Goal: Check status: Check status

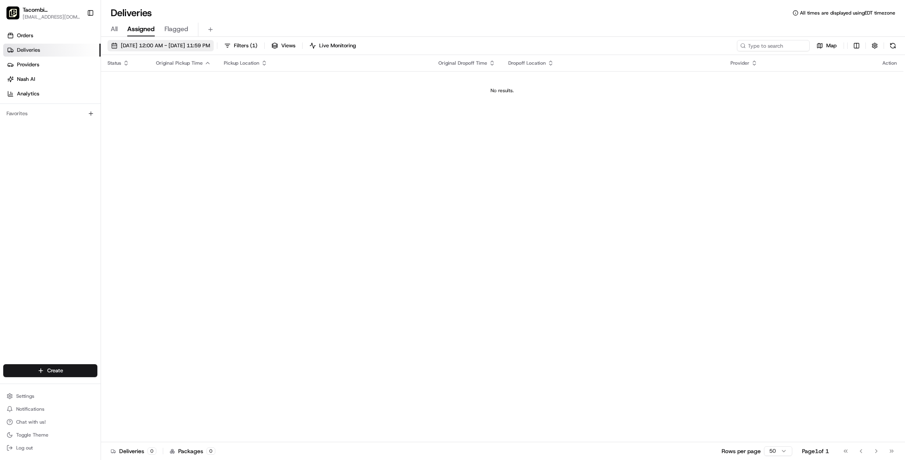
click at [160, 45] on span "[DATE] 12:00 AM - [DATE] 11:59 PM" at bounding box center [165, 45] width 89 height 7
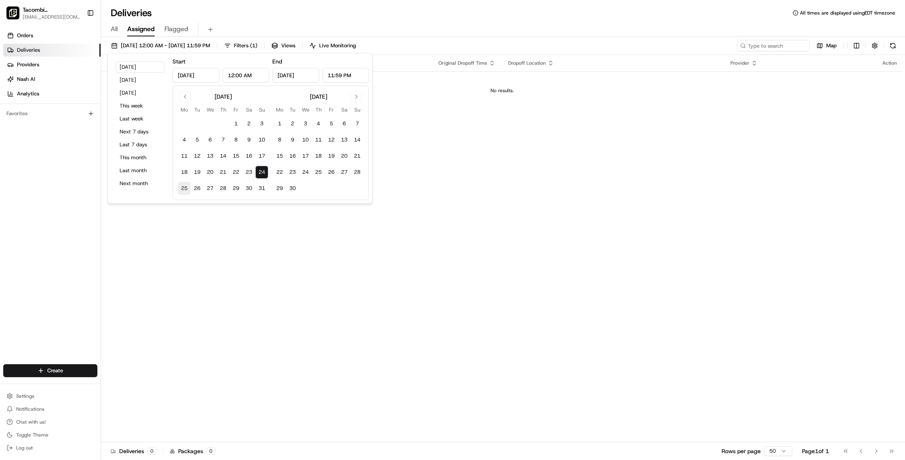
click at [181, 188] on button "25" at bounding box center [184, 188] width 13 height 13
type input "[DATE]"
click at [201, 193] on button "26" at bounding box center [197, 188] width 13 height 13
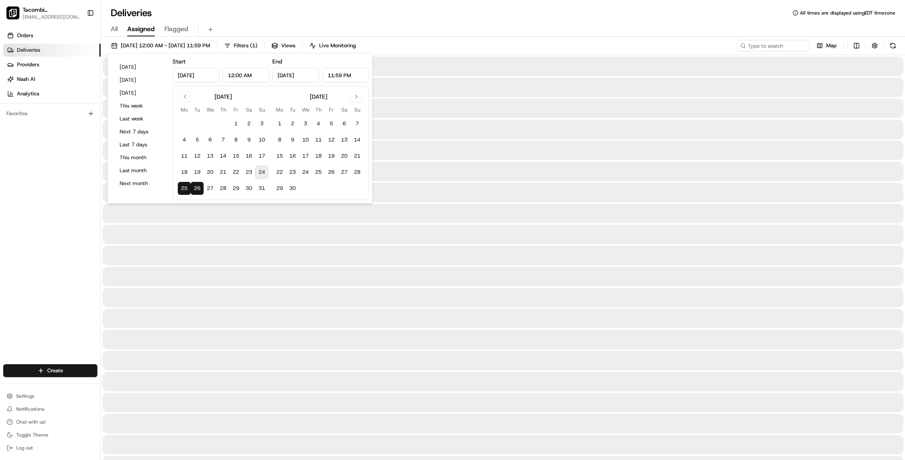
type input "[DATE]"
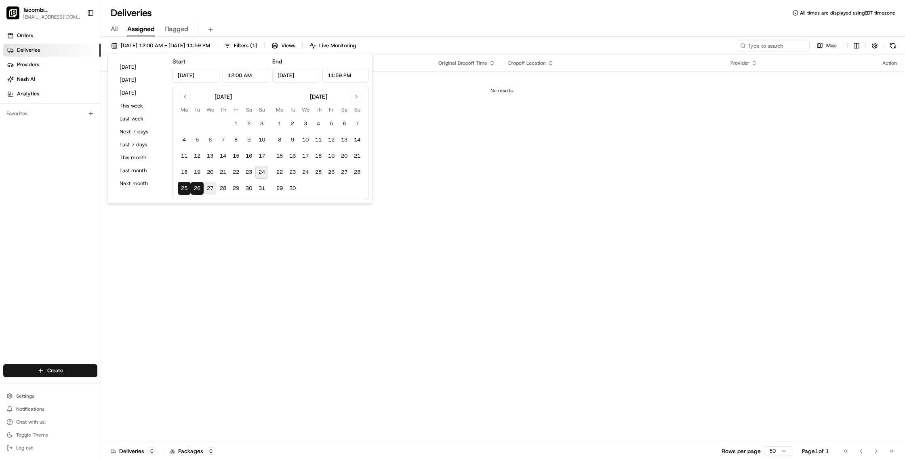
click at [210, 192] on button "27" at bounding box center [210, 188] width 13 height 13
type input "[DATE]"
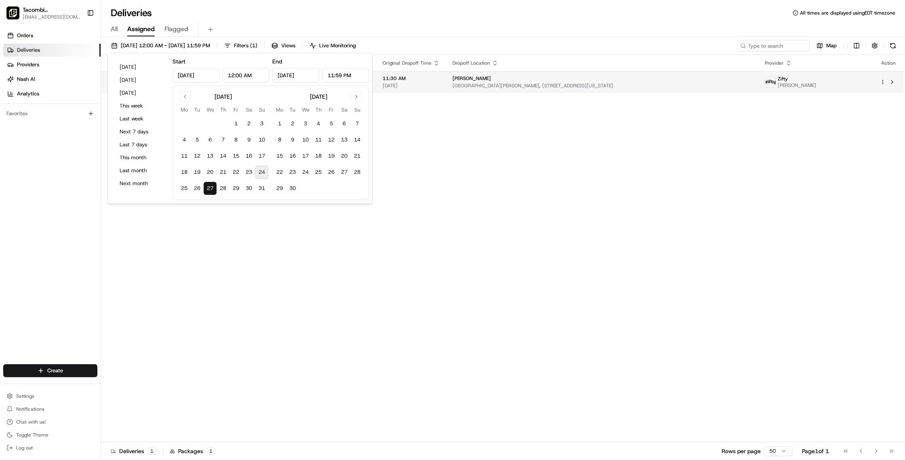
click at [546, 80] on div "[PERSON_NAME]" at bounding box center [602, 78] width 299 height 6
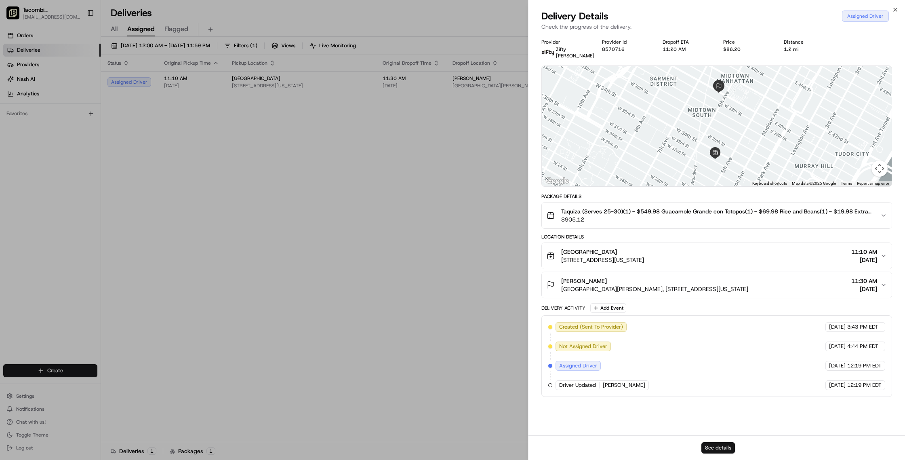
click at [714, 445] on button "See details" at bounding box center [718, 447] width 34 height 11
click at [723, 215] on span "Taquiza (Serves 25-30)(1) - $549.98 Guacamole Grande con Totopos(1) - $69.98 Ri…" at bounding box center [717, 211] width 313 height 8
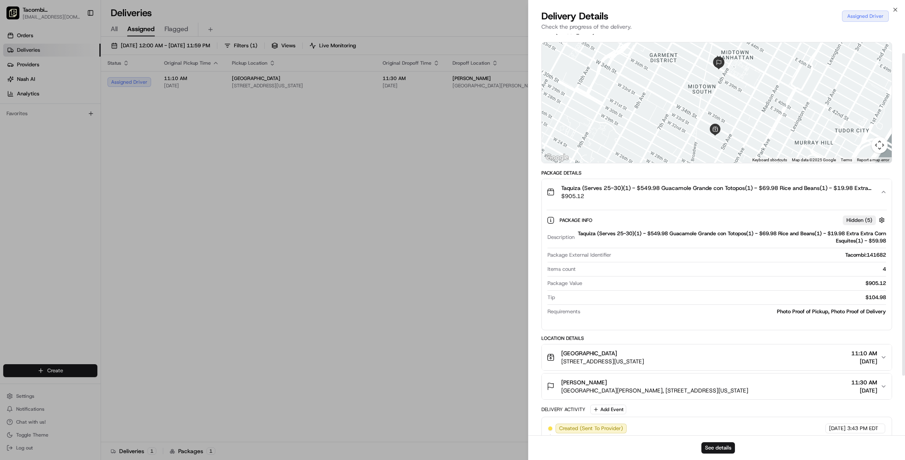
scroll to position [24, 0]
click at [613, 241] on div "Taquiza (Serves 25-30)(1) - $549.98 Guacamole Grande con Totopos(1) - $69.98 Ri…" at bounding box center [732, 237] width 308 height 15
drag, startPoint x: 567, startPoint y: 223, endPoint x: 558, endPoint y: 227, distance: 9.8
click at [566, 223] on span "Package Info" at bounding box center [577, 220] width 34 height 6
click at [546, 227] on div "Package Info Hidden ( 5 ) Description Taquiza (Serves 25-30)(1) - $549.98 Guaca…" at bounding box center [717, 263] width 350 height 118
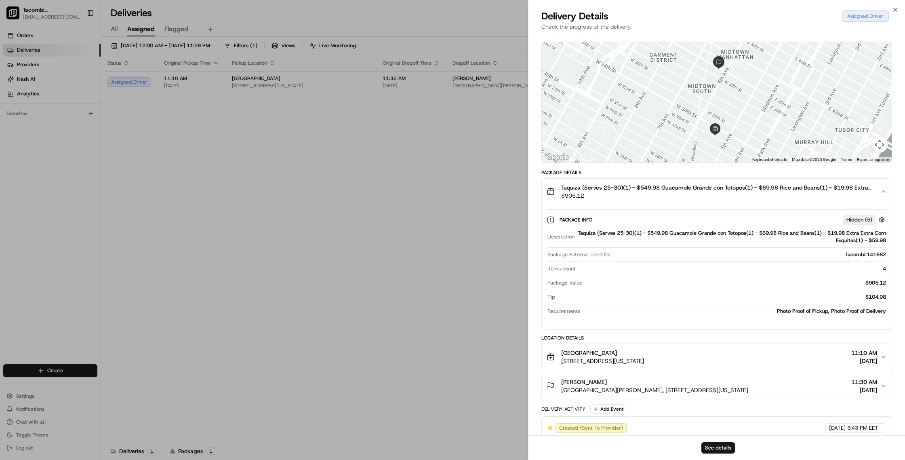
click at [552, 224] on icon at bounding box center [551, 220] width 8 height 8
click at [624, 242] on div "Taquiza (Serves 25-30)(1) - $549.98 Guacamole Grande con Totopos(1) - $69.98 Ri…" at bounding box center [732, 237] width 308 height 15
click at [864, 311] on div "Description Taquiza (Serves 25-30)(1) - $549.98 Guacamole Grande con Totopos(1)…" at bounding box center [717, 272] width 340 height 92
drag, startPoint x: 830, startPoint y: 325, endPoint x: 837, endPoint y: 307, distance: 19.2
click at [830, 322] on div "Package Info Hidden ( 5 ) Description Taquiza (Serves 25-30)(1) - $549.98 Guaca…" at bounding box center [717, 263] width 350 height 118
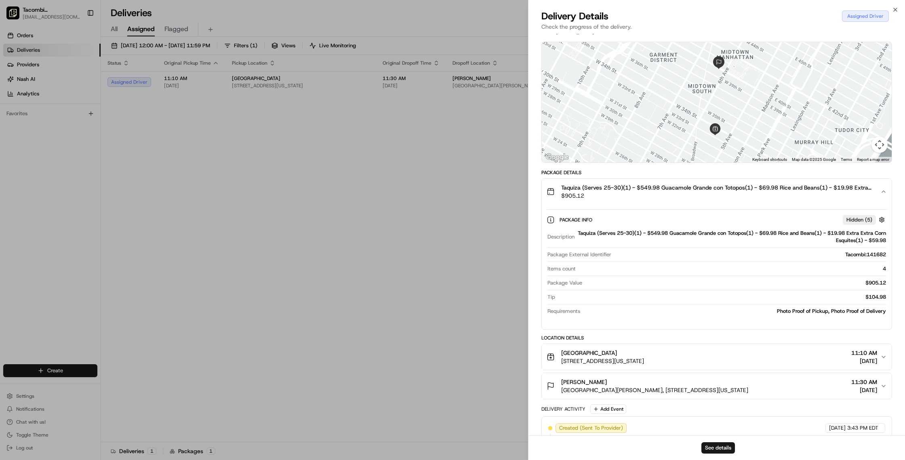
click at [857, 214] on div "Package Info Hidden ( 5 ) Description Taquiza (Serves 25-30)(1) - $549.98 Guaca…" at bounding box center [717, 263] width 350 height 118
click at [859, 223] on span "Hidden ( 5 )" at bounding box center [860, 219] width 26 height 7
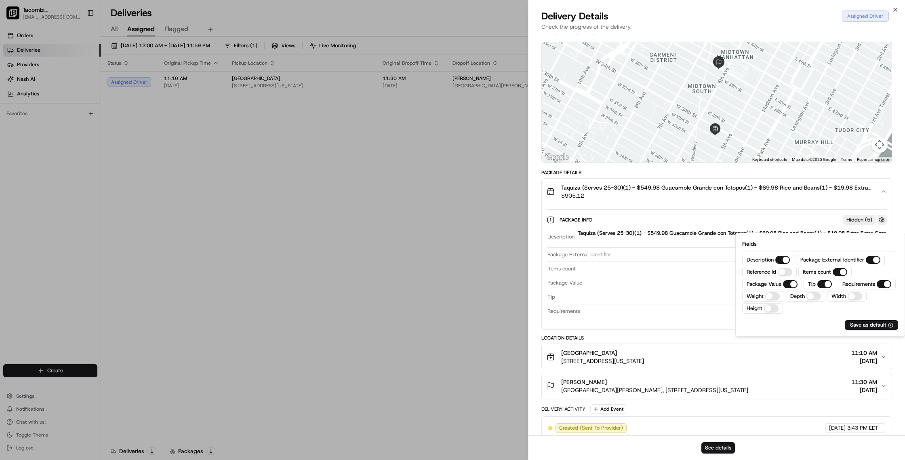
click at [884, 224] on button "button" at bounding box center [882, 220] width 10 height 10
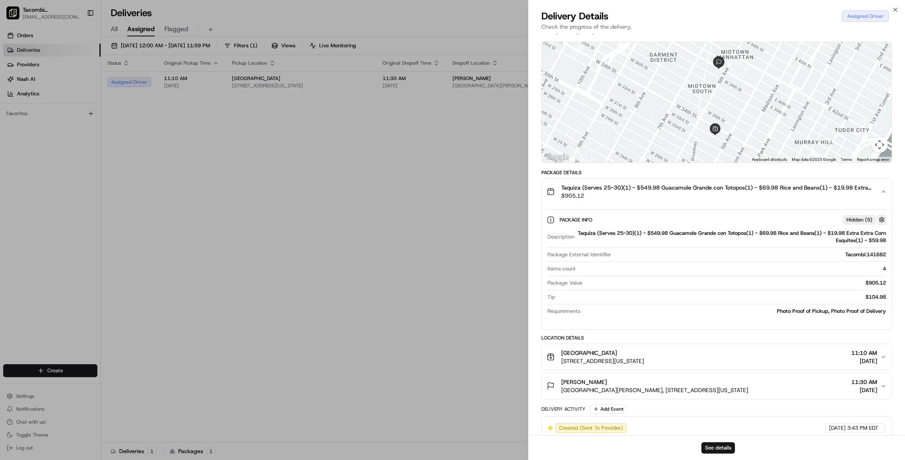
click at [883, 224] on button "button" at bounding box center [882, 220] width 10 height 10
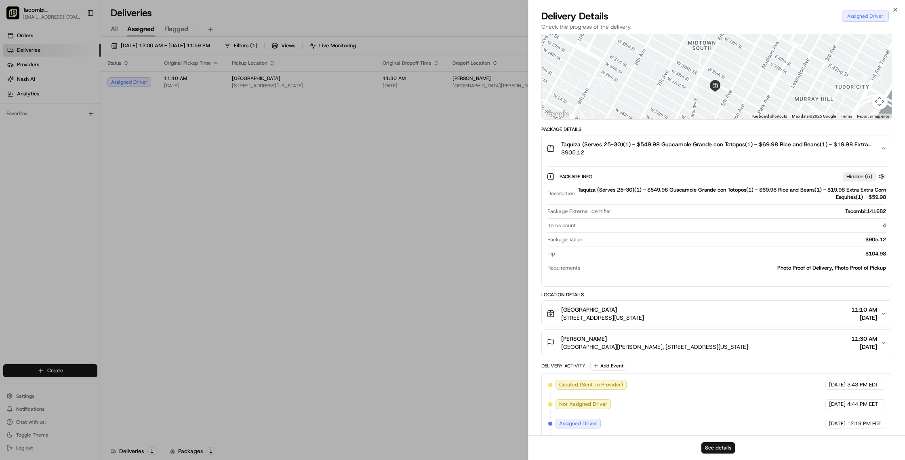
scroll to position [98, 0]
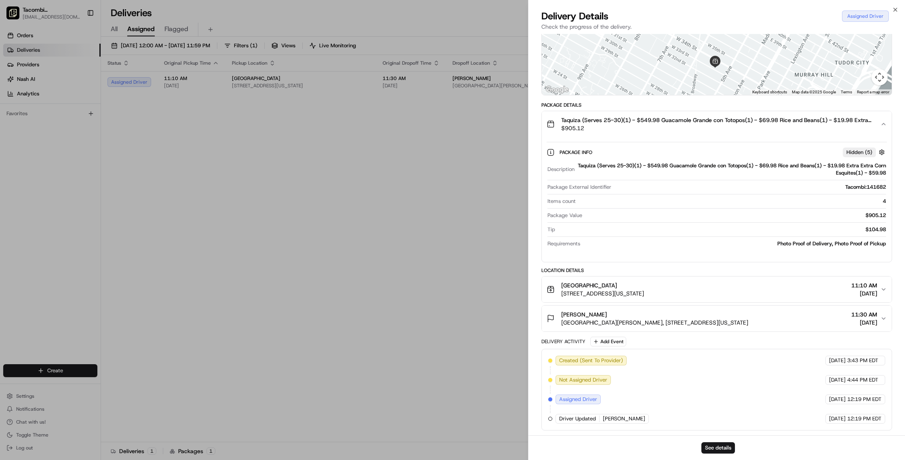
click at [849, 147] on div "Package Info Hidden ( 5 )" at bounding box center [717, 151] width 340 height 13
click at [852, 150] on span "Hidden ( 5 )" at bounding box center [860, 152] width 26 height 7
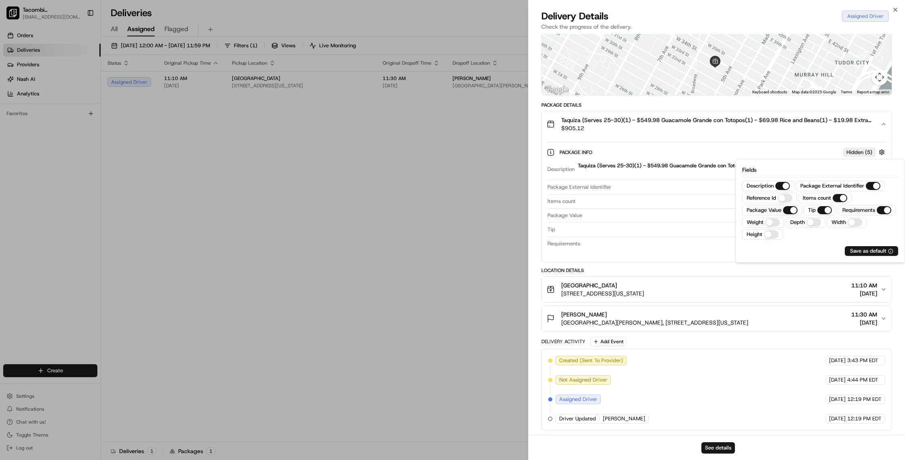
click at [779, 195] on Id "Reference Id" at bounding box center [785, 198] width 15 height 8
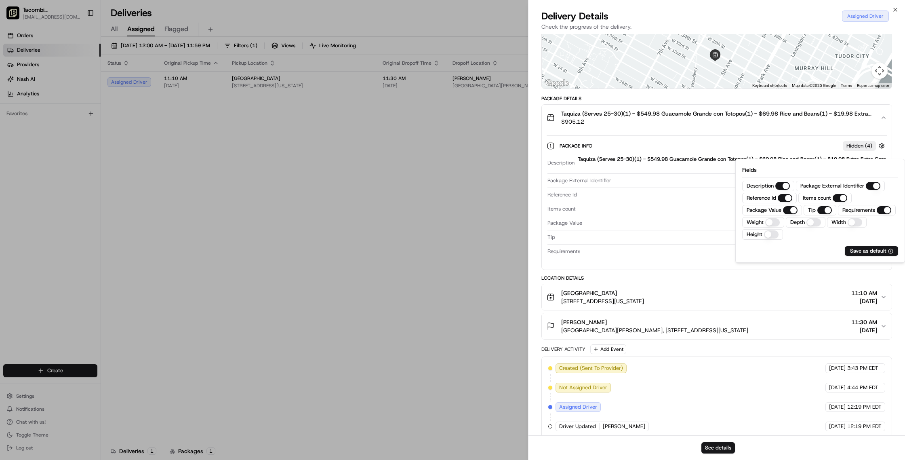
click at [778, 224] on button "Weight" at bounding box center [772, 222] width 15 height 8
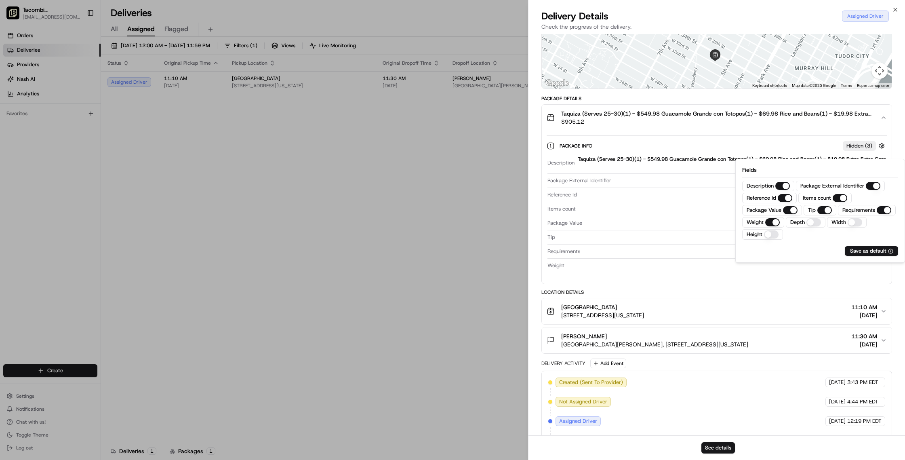
click at [807, 223] on button "Depth" at bounding box center [814, 222] width 15 height 8
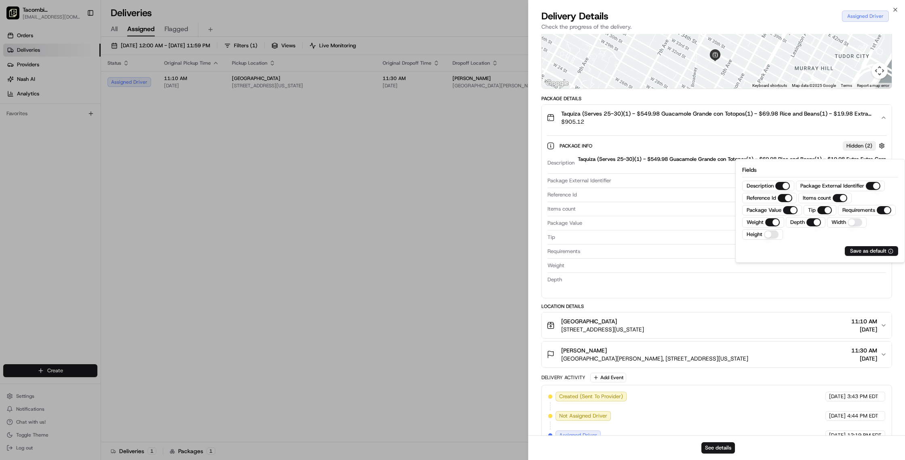
click at [851, 222] on button "Width" at bounding box center [855, 222] width 15 height 8
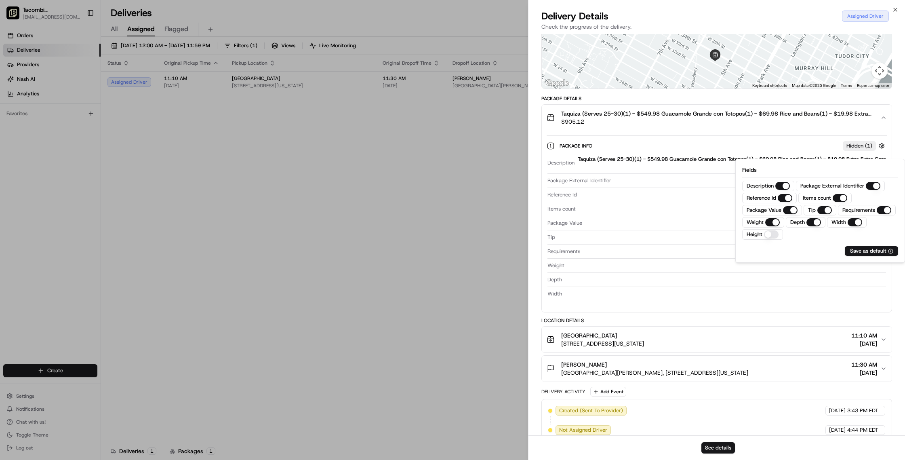
click at [773, 234] on button "Height" at bounding box center [771, 234] width 15 height 8
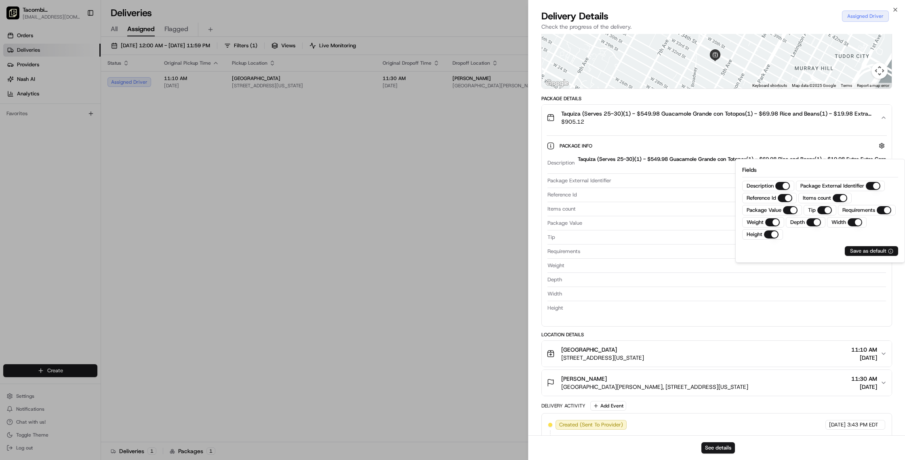
click at [875, 251] on div "Save as default" at bounding box center [871, 250] width 43 height 7
click at [872, 248] on div "Save as default" at bounding box center [871, 250] width 43 height 7
click at [644, 244] on div "Tip $104.98" at bounding box center [717, 239] width 339 height 11
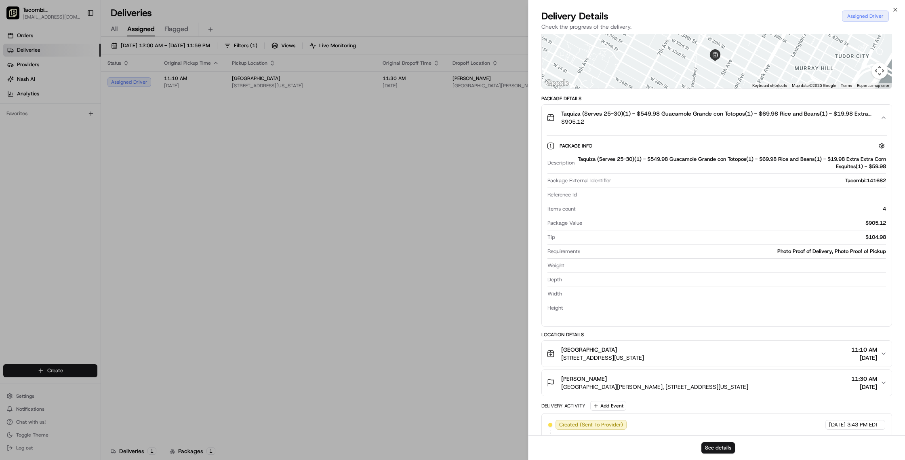
scroll to position [110, 0]
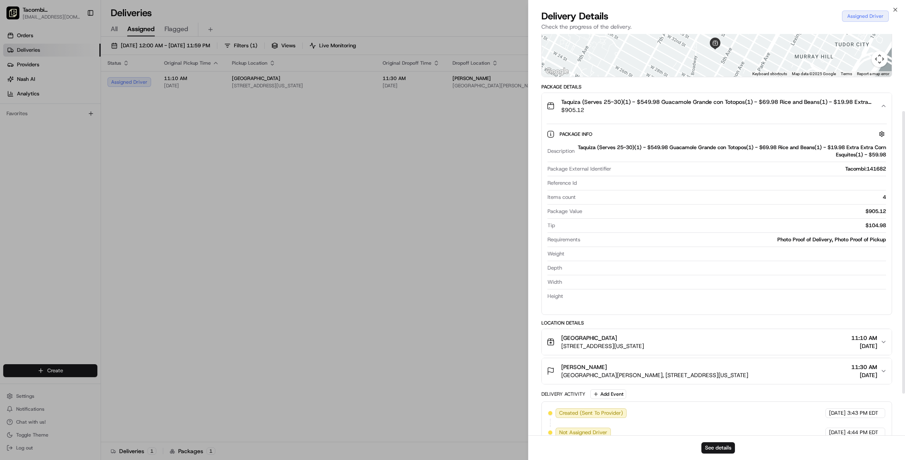
click at [860, 157] on div "Taquiza (Serves 25-30)(1) - $549.98 Guacamole Grande con Totopos(1) - $69.98 Ri…" at bounding box center [732, 151] width 308 height 15
drag, startPoint x: 807, startPoint y: 152, endPoint x: 797, endPoint y: 151, distance: 9.7
click at [803, 152] on div "Taquiza (Serves 25-30)(1) - $549.98 Guacamole Grande con Totopos(1) - $69.98 Ri…" at bounding box center [732, 151] width 308 height 15
click at [789, 150] on div "Description Taquiza (Serves 25-30)(1) - $549.98 Guacamole Grande con Totopos(1)…" at bounding box center [717, 222] width 340 height 162
drag, startPoint x: 577, startPoint y: 115, endPoint x: 560, endPoint y: 107, distance: 19.2
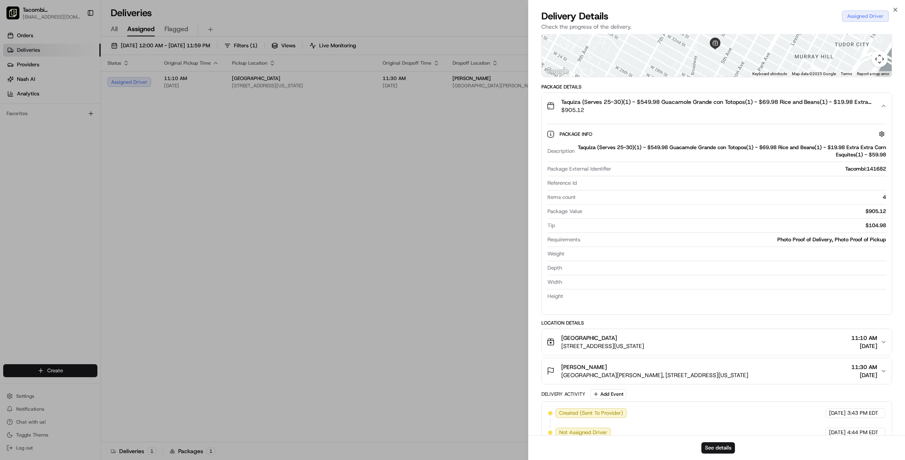
click at [576, 114] on span "$905.12" at bounding box center [717, 110] width 313 height 8
click at [579, 106] on span "Taquiza (Serves 25-30)(1) - $549.98 Guacamole Grande con Totopos(1) - $69.98 Ri…" at bounding box center [717, 102] width 313 height 8
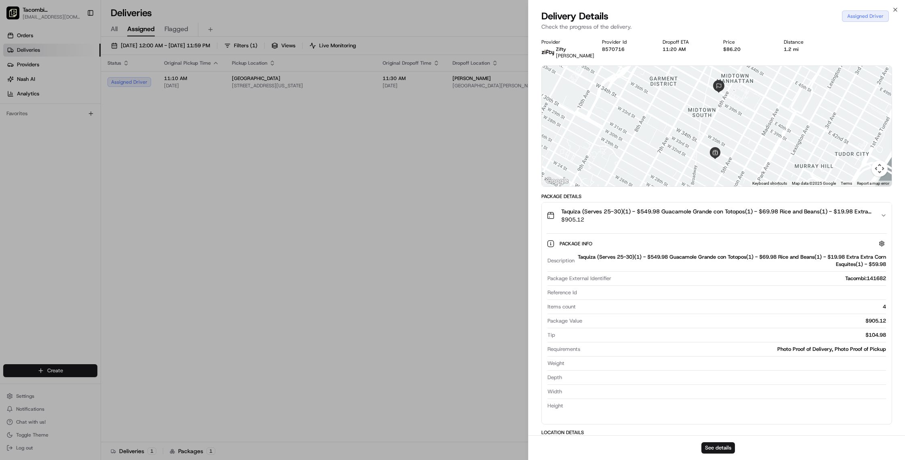
scroll to position [0, 0]
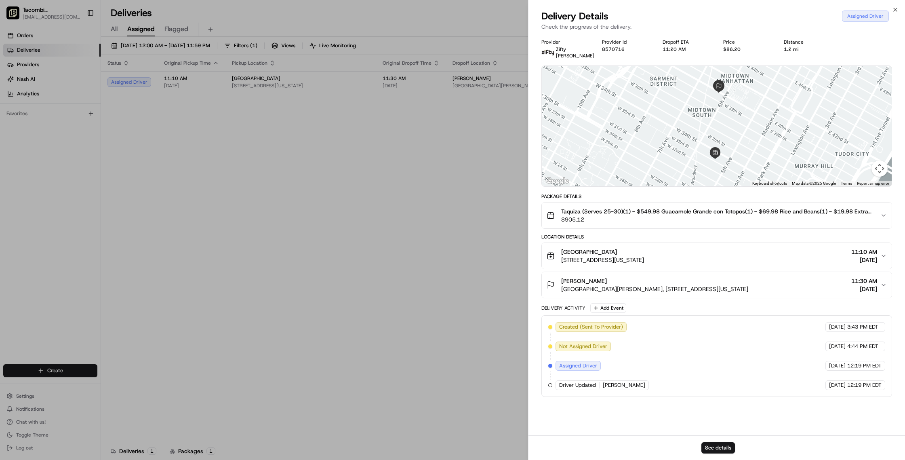
click at [577, 223] on span "$905.12" at bounding box center [717, 219] width 313 height 8
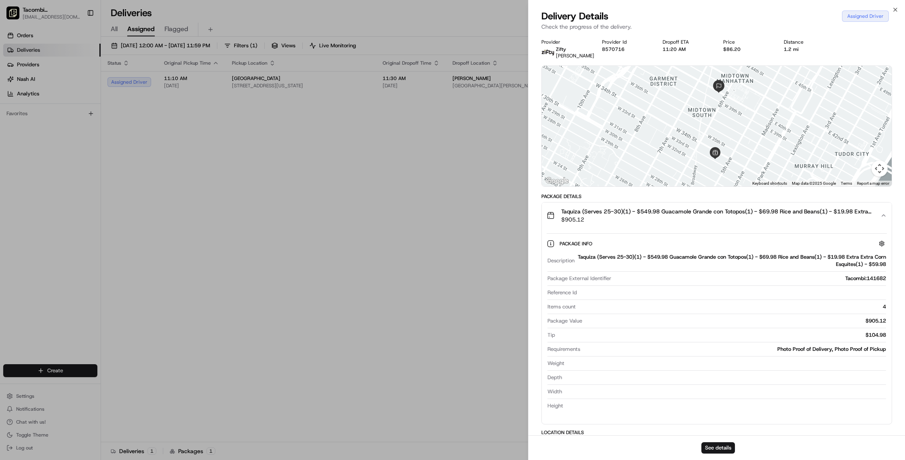
click at [568, 223] on span "$905.12" at bounding box center [717, 219] width 313 height 8
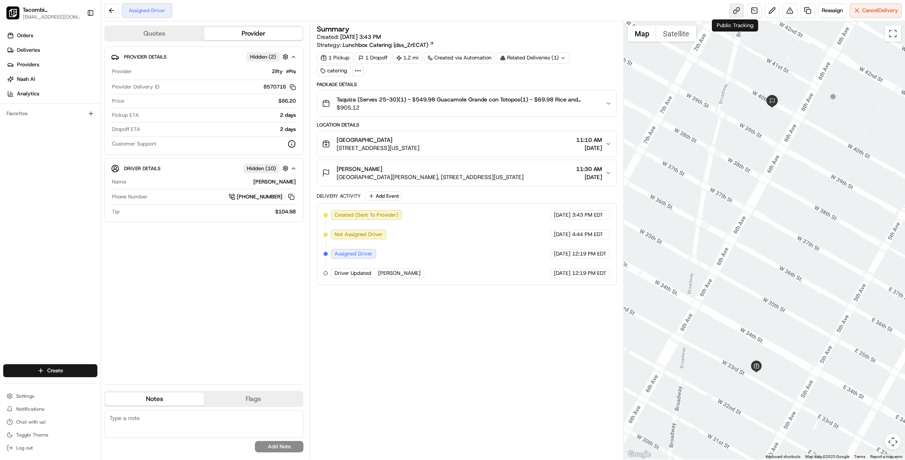
click at [732, 10] on link at bounding box center [736, 10] width 15 height 15
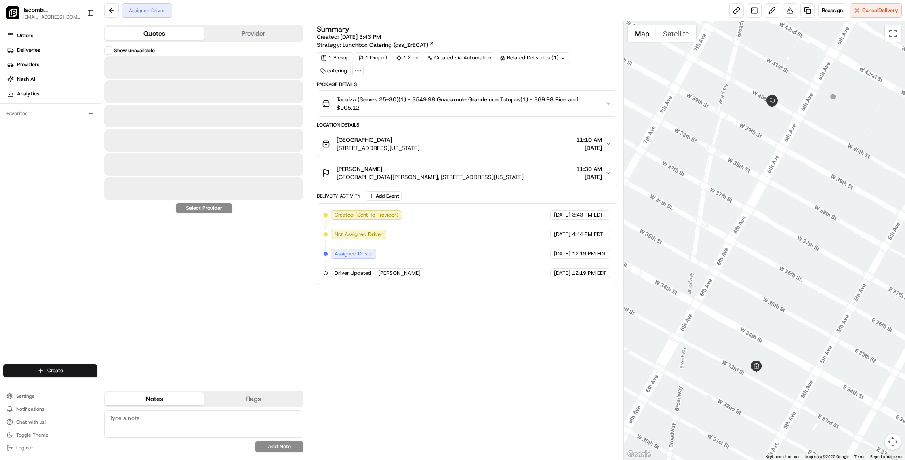
click at [159, 36] on button "Quotes" at bounding box center [154, 33] width 99 height 13
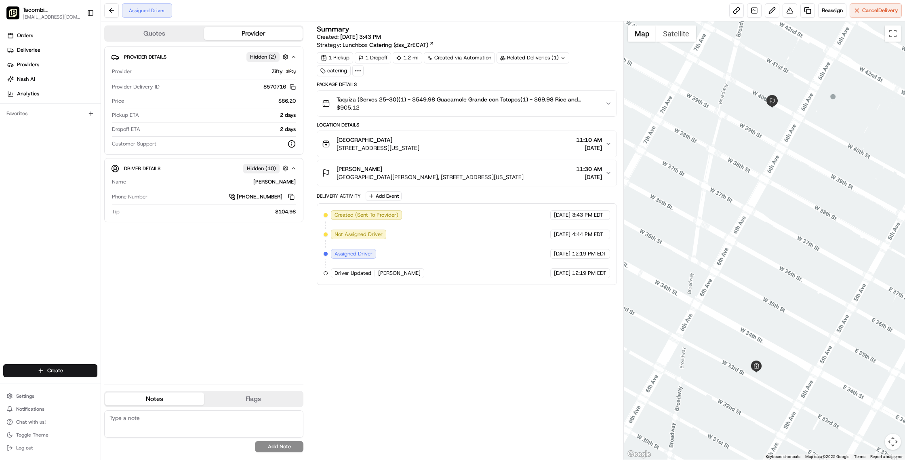
drag, startPoint x: 228, startPoint y: 35, endPoint x: 223, endPoint y: 34, distance: 4.9
click at [228, 35] on button "Provider" at bounding box center [253, 33] width 99 height 13
click at [411, 99] on span "Taquiza (Serves 25-30)(1) - $549.98 Guacamole Grande con Totopos(1) - $69.98 Ri…" at bounding box center [468, 99] width 262 height 8
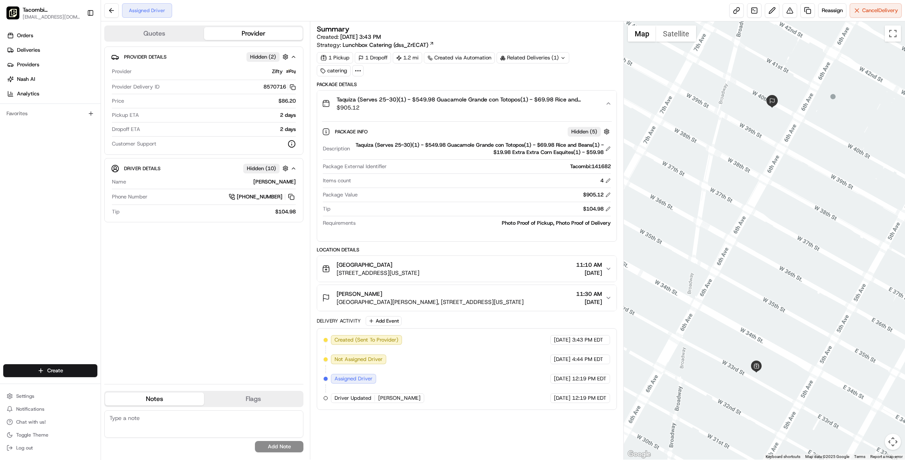
click at [354, 69] on icon at bounding box center [357, 70] width 7 height 7
click at [591, 133] on span "Hidden ( 5 )" at bounding box center [584, 131] width 26 height 7
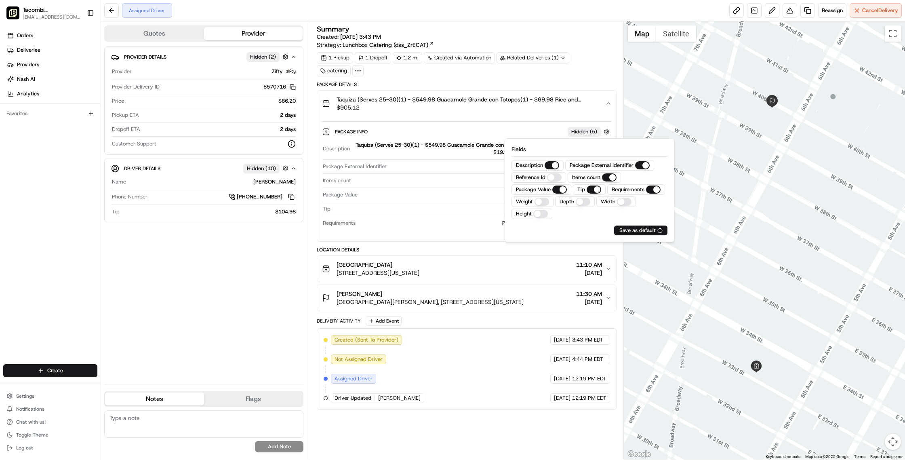
click at [541, 128] on div "Package Info Hidden ( 5 )" at bounding box center [473, 131] width 276 height 10
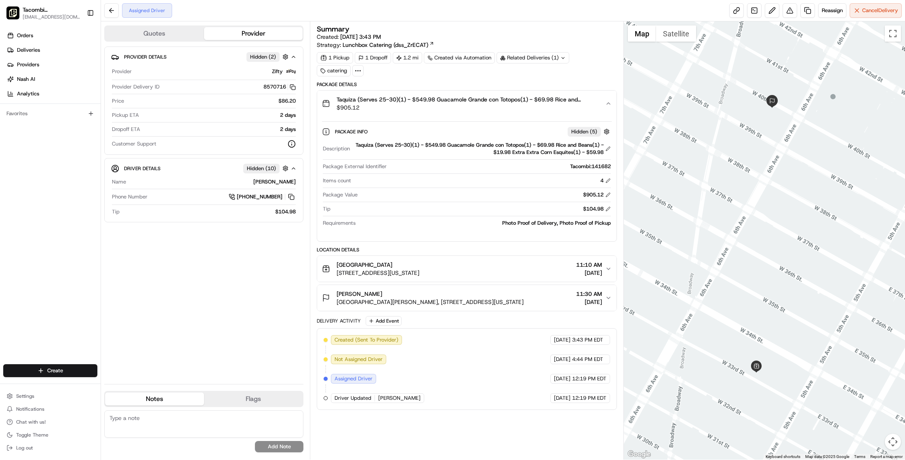
click at [586, 128] on span "Hidden ( 5 )" at bounding box center [584, 131] width 26 height 7
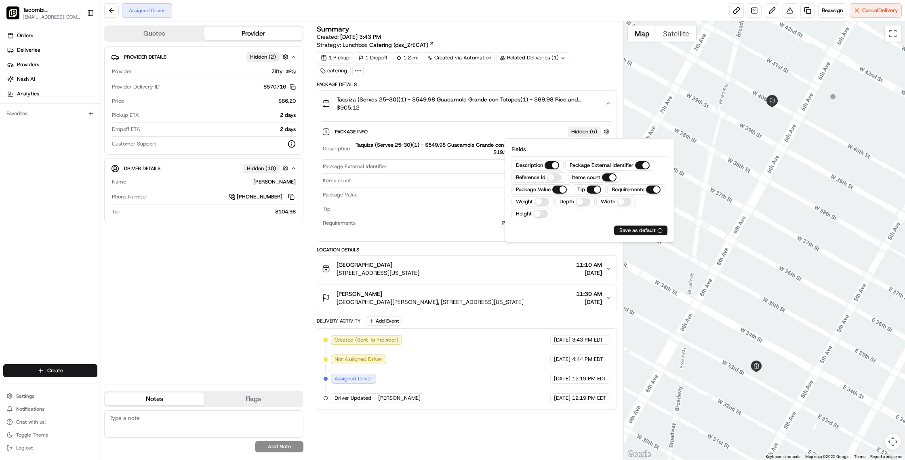
drag, startPoint x: 513, startPoint y: 85, endPoint x: 497, endPoint y: 81, distance: 16.7
click at [513, 85] on div "Package Details" at bounding box center [467, 84] width 300 height 6
